Goal: Find specific page/section: Find specific page/section

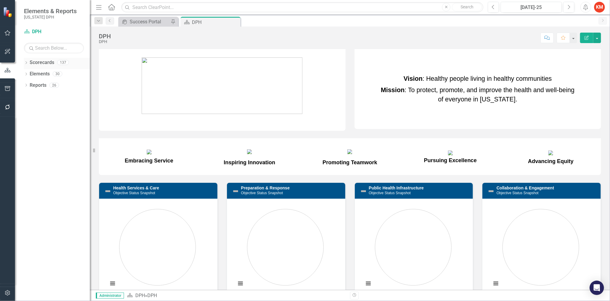
click at [25, 62] on icon "Dropdown" at bounding box center [26, 63] width 4 height 3
click at [30, 74] on icon at bounding box center [29, 73] width 1 height 3
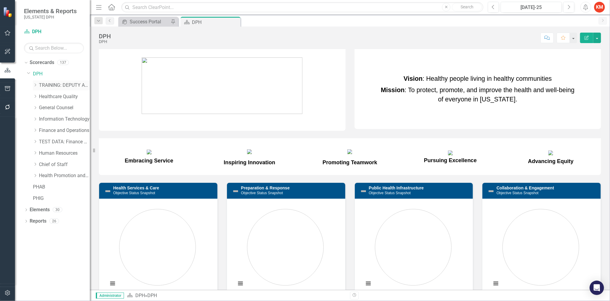
click at [34, 86] on icon "Dropdown" at bounding box center [35, 85] width 4 height 4
click at [39, 95] on icon "Dropdown" at bounding box center [41, 97] width 4 height 4
click at [68, 106] on link "TRAINING: BUREAU TEMPLATE" at bounding box center [70, 108] width 39 height 7
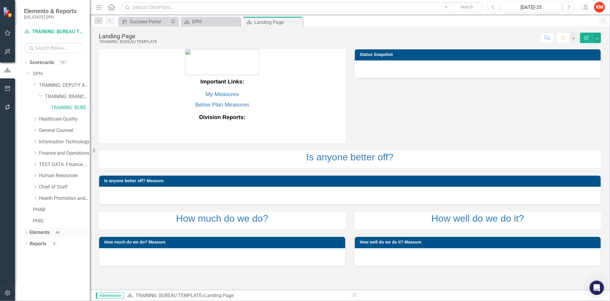
click at [27, 232] on icon "Dropdown" at bounding box center [26, 232] width 4 height 3
click at [29, 243] on icon "Dropdown" at bounding box center [29, 244] width 4 height 3
click at [29, 254] on icon "Dropdown" at bounding box center [29, 255] width 4 height 3
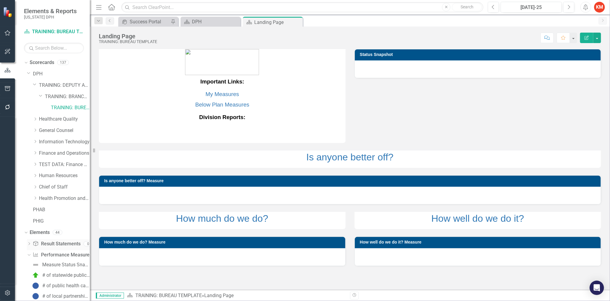
scroll to position [133, 0]
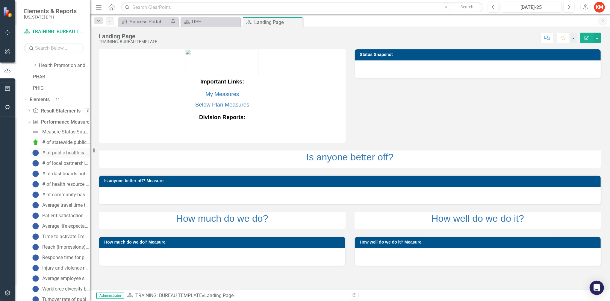
click at [70, 152] on div "# of public health campaigns conducted annually" at bounding box center [66, 152] width 48 height 5
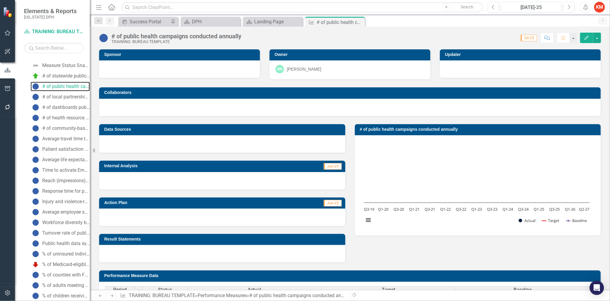
scroll to position [133, 0]
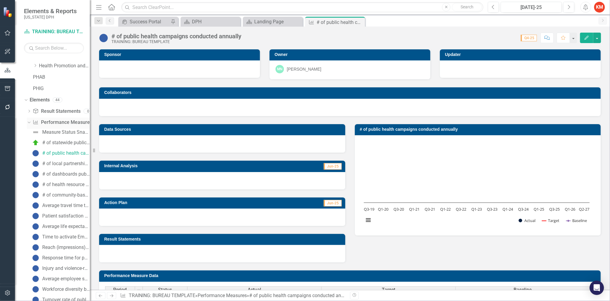
click at [62, 126] on div "Performance Measure Performance Measures" at bounding box center [62, 123] width 59 height 10
click at [60, 134] on div "Measure Status Snapshot" at bounding box center [66, 132] width 48 height 5
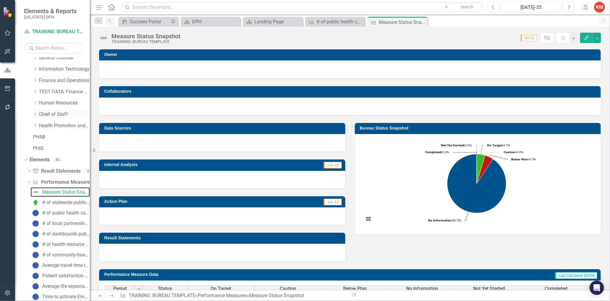
scroll to position [66, 0]
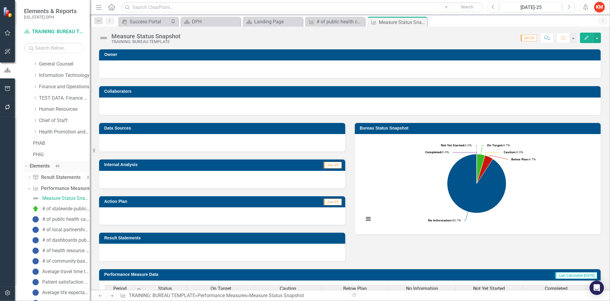
click at [42, 165] on link "Elements" at bounding box center [40, 166] width 20 height 7
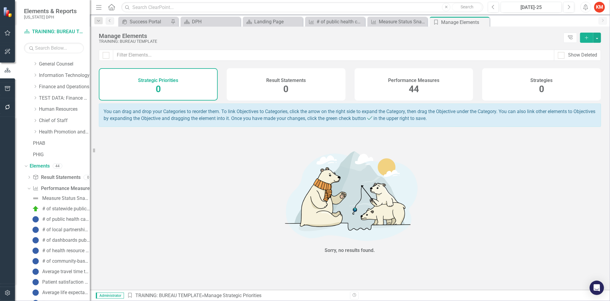
click at [423, 83] on div "Performance Measures 44" at bounding box center [414, 84] width 119 height 32
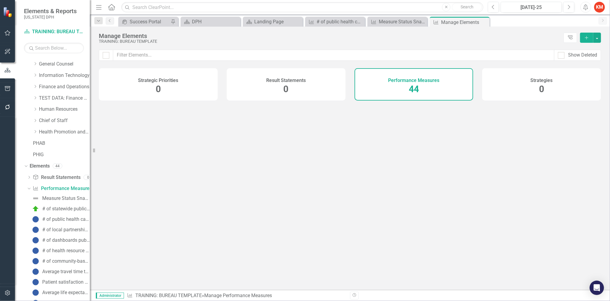
checkbox input "false"
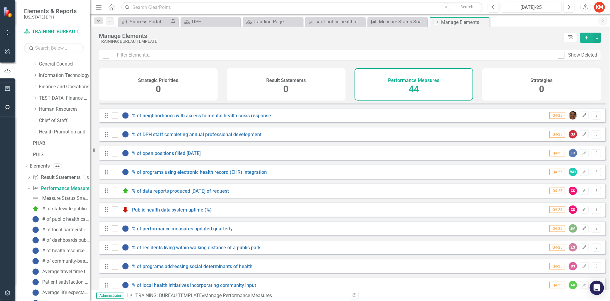
scroll to position [648, 0]
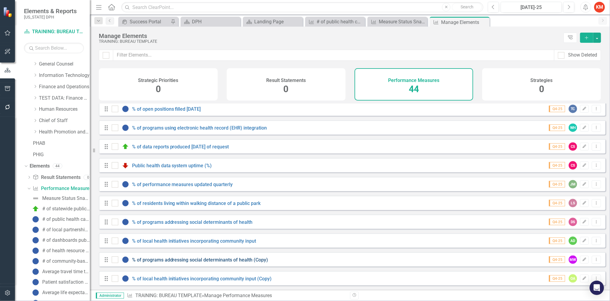
click at [173, 259] on link "% of programs addressing social determinants of health (Copy)" at bounding box center [200, 260] width 136 height 6
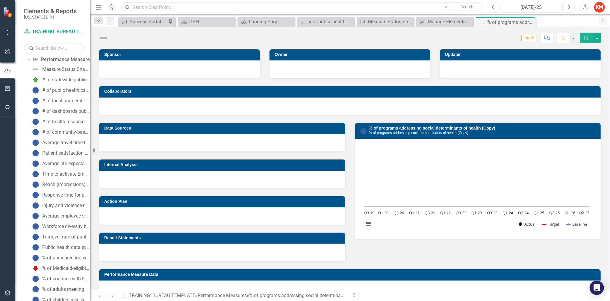
scroll to position [408, 0]
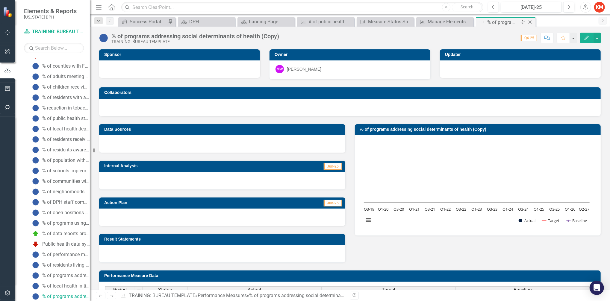
click at [532, 22] on icon "Close" at bounding box center [530, 22] width 6 height 5
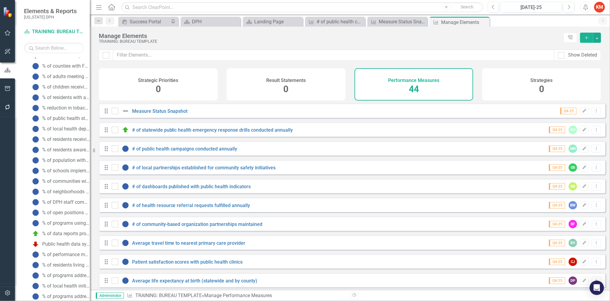
click at [279, 84] on div "Result Statements 0" at bounding box center [286, 84] width 119 height 32
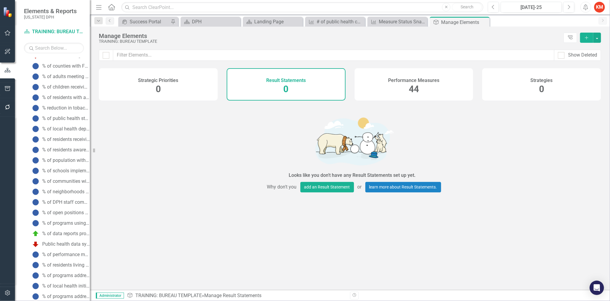
click at [166, 86] on div "Strategic Priorities 0" at bounding box center [158, 84] width 119 height 32
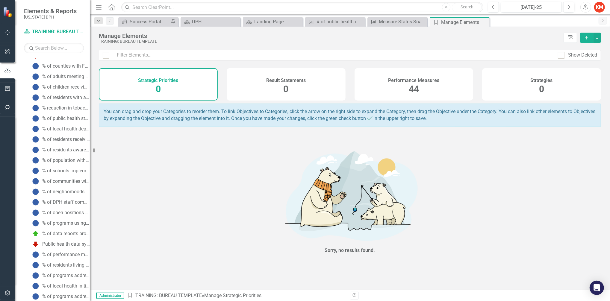
click at [414, 89] on span "44" at bounding box center [414, 89] width 10 height 10
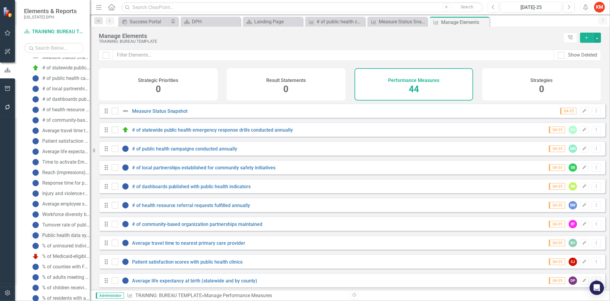
scroll to position [142, 0]
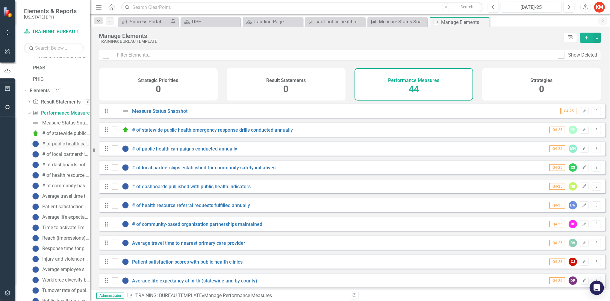
click at [68, 144] on div "# of public health campaigns conducted annually" at bounding box center [66, 143] width 48 height 5
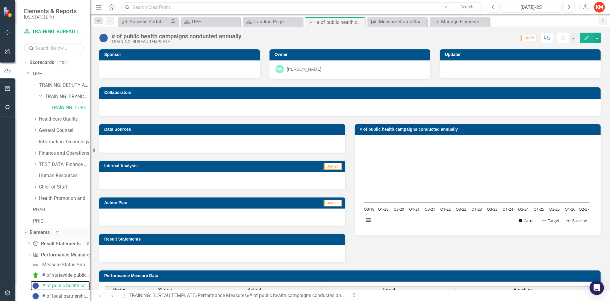
scroll to position [133, 0]
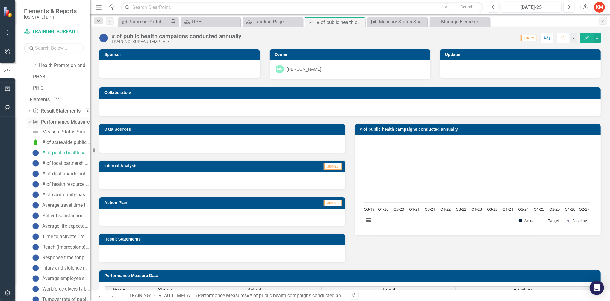
click at [60, 122] on link "Performance Measure Performance Measures" at bounding box center [62, 122] width 59 height 7
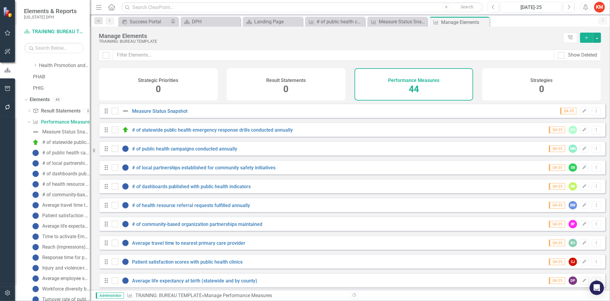
click at [57, 192] on div "# of community-based organization partnerships maintained" at bounding box center [66, 194] width 48 height 5
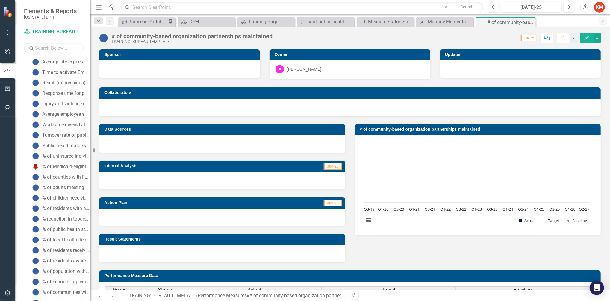
scroll to position [444, 0]
click at [66, 194] on link "% of data reports produced [DATE] of request" at bounding box center [60, 199] width 59 height 10
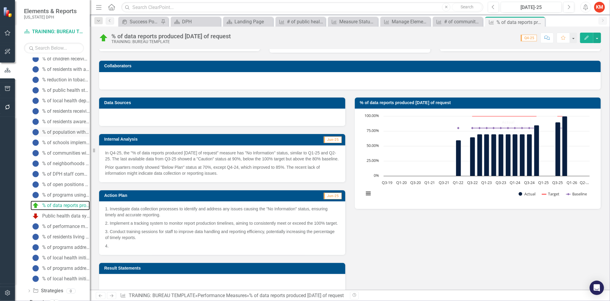
scroll to position [444, 0]
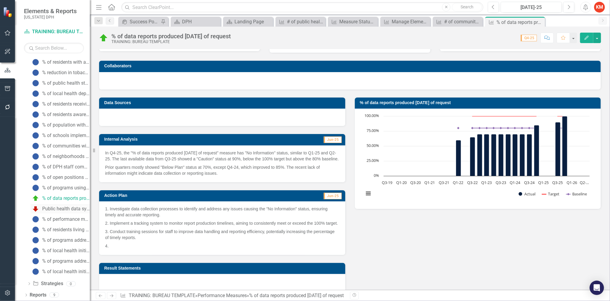
click at [59, 206] on div "Public health data system uptime (%)" at bounding box center [66, 208] width 48 height 5
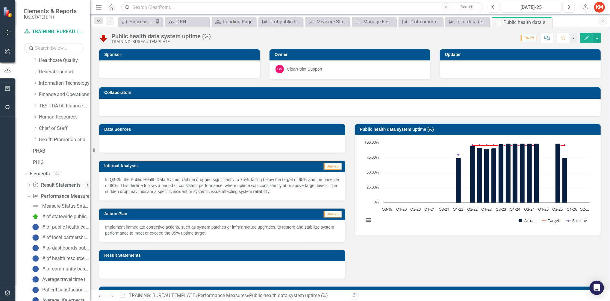
scroll to position [45, 0]
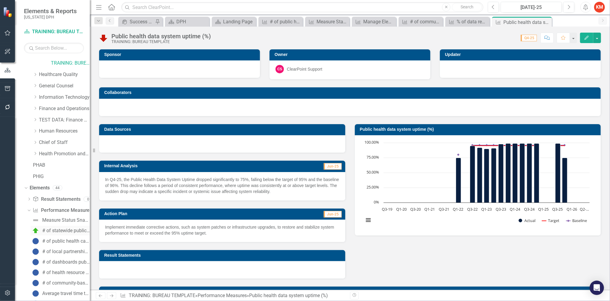
click at [64, 232] on div "# of statewide public health emergency response drills conducted annually" at bounding box center [66, 230] width 48 height 5
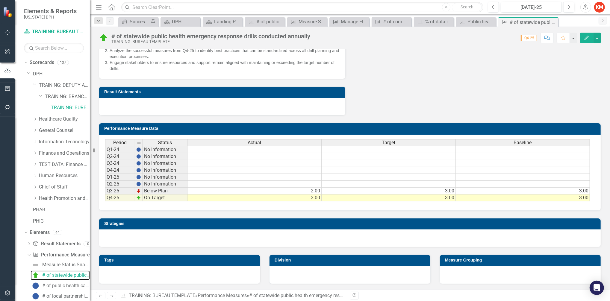
scroll to position [67, 0]
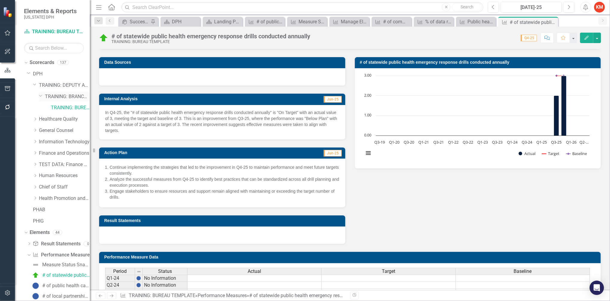
click at [65, 96] on link "TRAINING: BRANCH TEMPLATE" at bounding box center [67, 96] width 45 height 7
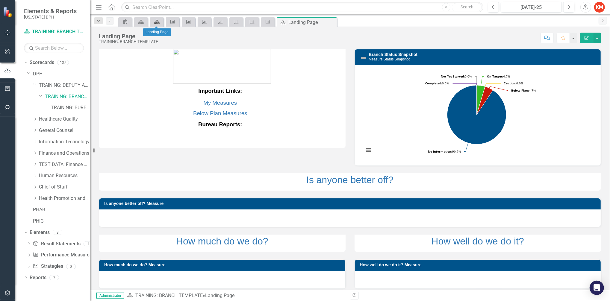
click at [156, 23] on icon "Scorecard" at bounding box center [157, 21] width 6 height 5
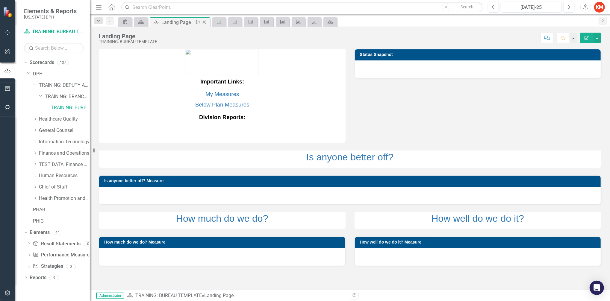
click at [206, 22] on icon "Close" at bounding box center [204, 22] width 6 height 5
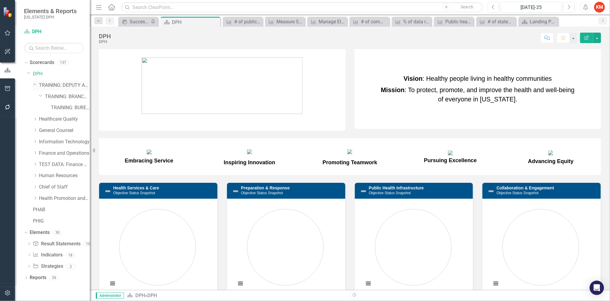
click at [36, 87] on icon "Dropdown" at bounding box center [35, 84] width 4 height 4
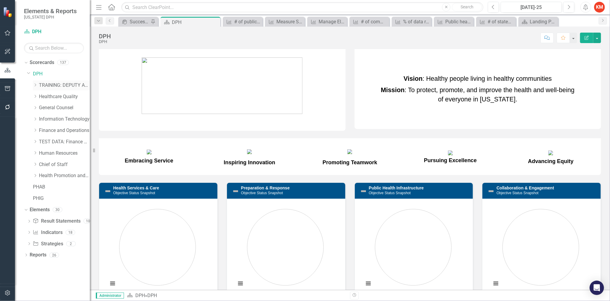
click at [37, 87] on div "Dropdown" at bounding box center [35, 85] width 4 height 5
click at [43, 97] on icon "Dropdown" at bounding box center [41, 97] width 4 height 4
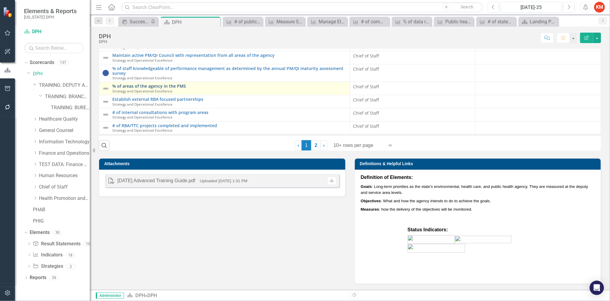
scroll to position [28, 0]
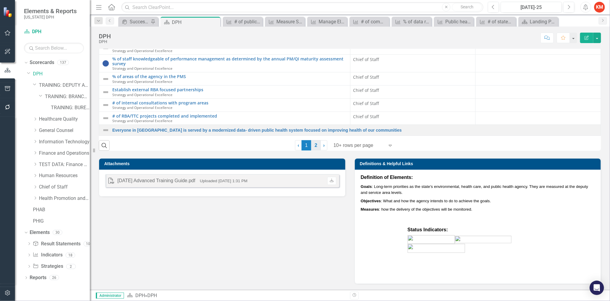
click at [311, 145] on link "2" at bounding box center [316, 145] width 10 height 10
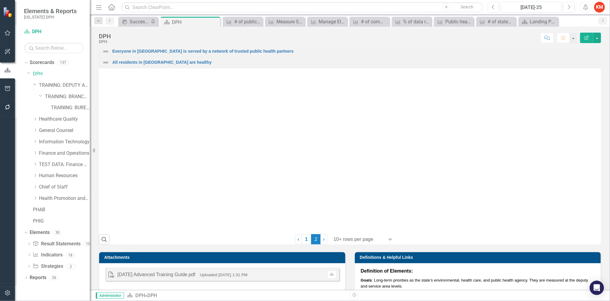
scroll to position [392, 0]
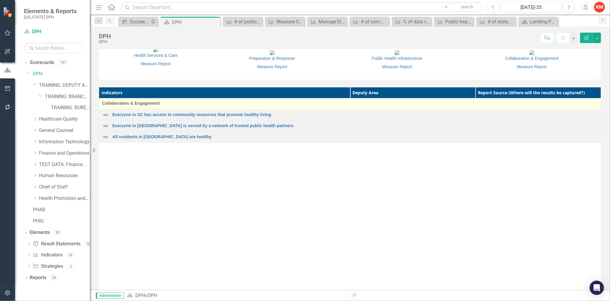
click at [388, 106] on span "Collaboration & Engagement" at bounding box center [350, 103] width 496 height 6
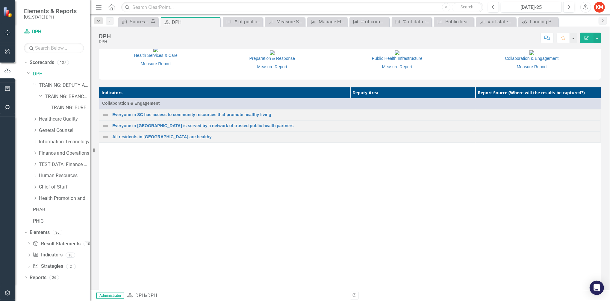
click at [363, 266] on div "Indicators Deputy Area Report Source (Where will the results be captured?) Coll…" at bounding box center [350, 195] width 502 height 217
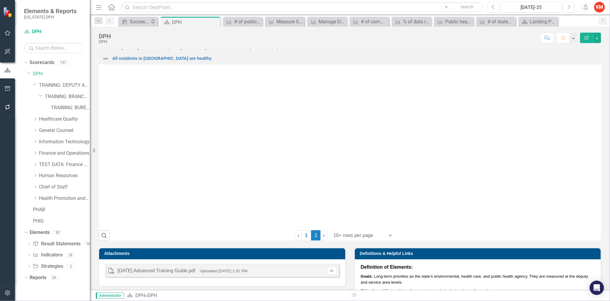
scroll to position [658, 0]
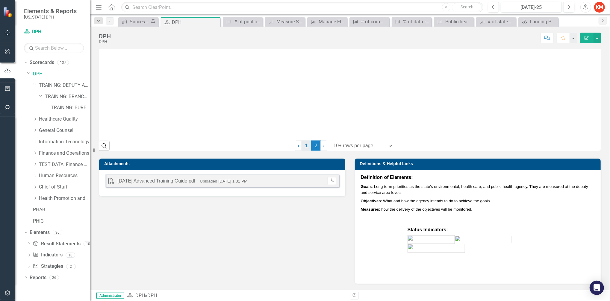
click at [302, 144] on link "1" at bounding box center [307, 146] width 10 height 10
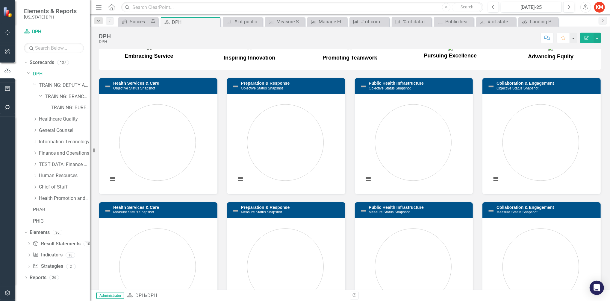
scroll to position [105, 0]
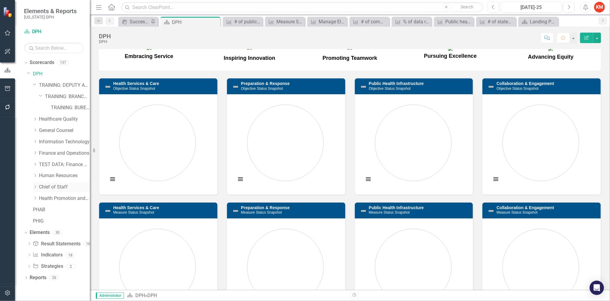
click at [36, 186] on icon "Dropdown" at bounding box center [35, 187] width 4 height 4
click at [37, 163] on icon "Dropdown" at bounding box center [35, 165] width 4 height 4
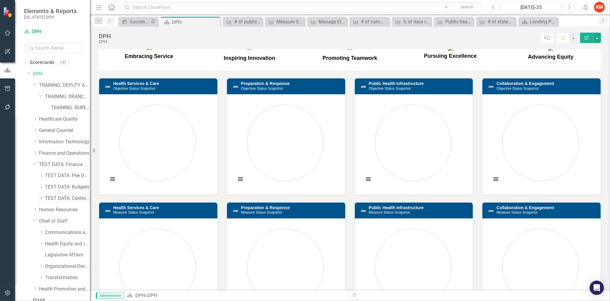
click at [41, 198] on icon at bounding box center [41, 198] width 1 height 3
click at [56, 211] on link "TEST DATA: Accounts Payable" at bounding box center [70, 210] width 39 height 7
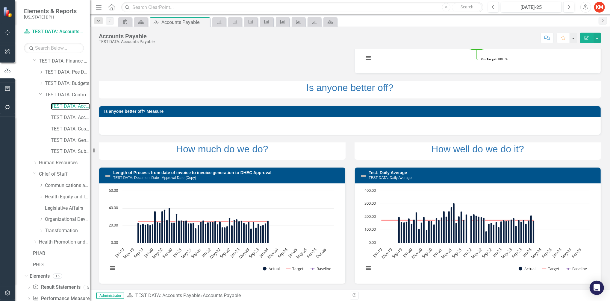
scroll to position [130, 0]
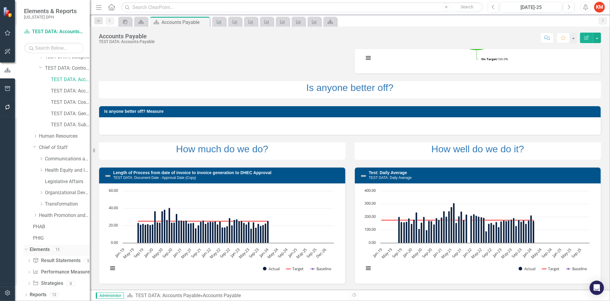
click at [37, 251] on link "Elements" at bounding box center [40, 249] width 20 height 7
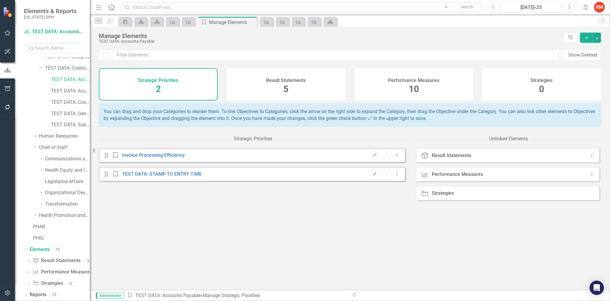
click at [276, 89] on div "Result Statements 5" at bounding box center [286, 84] width 119 height 32
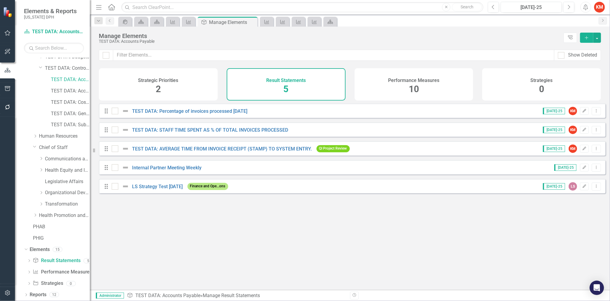
click at [412, 90] on span "10" at bounding box center [414, 89] width 10 height 10
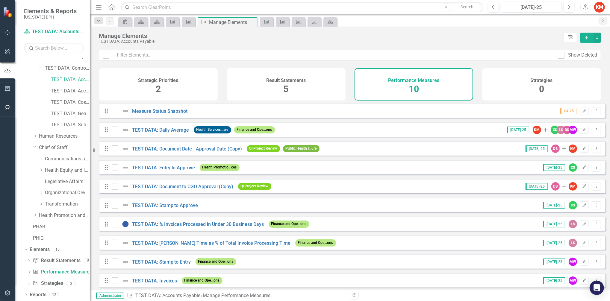
click at [300, 73] on div "Result Statements 5" at bounding box center [286, 84] width 119 height 32
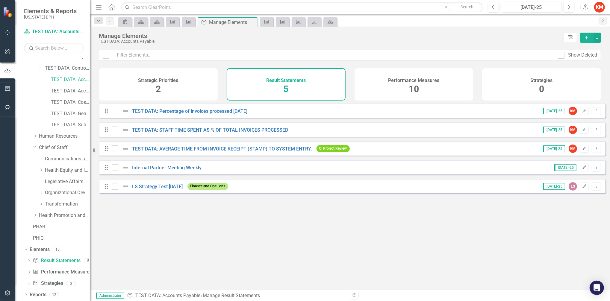
click at [391, 86] on div "Performance Measures 10" at bounding box center [414, 84] width 119 height 32
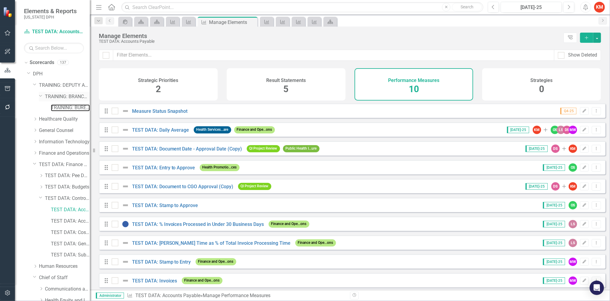
drag, startPoint x: 71, startPoint y: 107, endPoint x: 70, endPoint y: 98, distance: 9.9
click at [71, 107] on link "TRAINING: BUREAU TEMPLATE" at bounding box center [70, 108] width 39 height 7
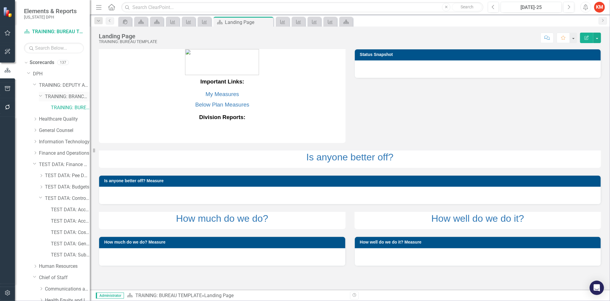
click at [70, 96] on link "TRAINING: BRANCH TEMPLATE" at bounding box center [67, 96] width 45 height 7
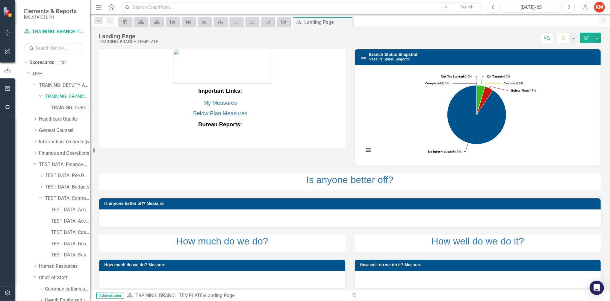
click at [65, 106] on link "TRAINING: BUREAU TEMPLATE" at bounding box center [70, 108] width 39 height 7
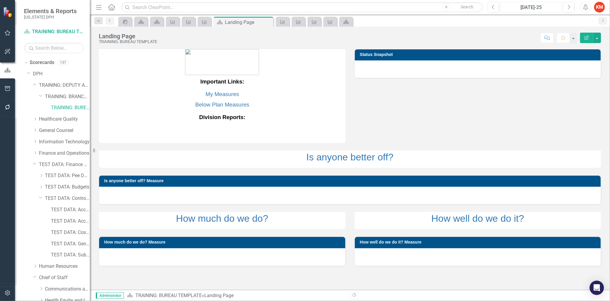
click at [528, 5] on div "[DATE]-25" at bounding box center [531, 7] width 57 height 7
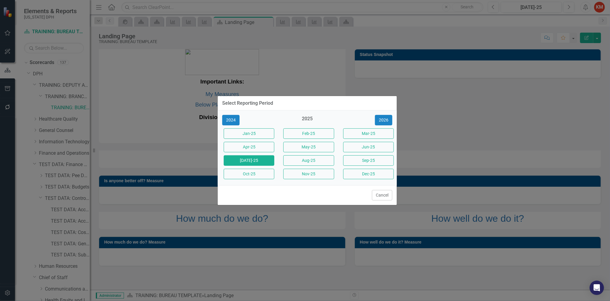
click at [307, 117] on div "2025" at bounding box center [307, 121] width 51 height 10
click at [303, 148] on button "May-25" at bounding box center [308, 147] width 51 height 10
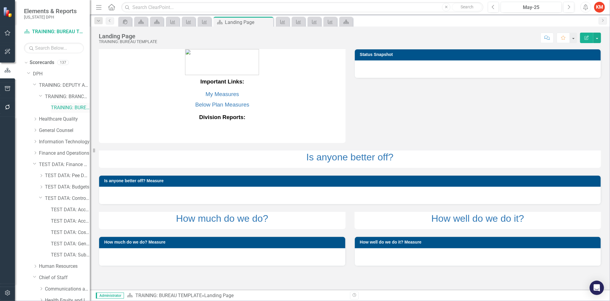
click at [64, 109] on link "TRAINING: BUREAU TEMPLATE" at bounding box center [70, 108] width 39 height 7
